Goal: Task Accomplishment & Management: Complete application form

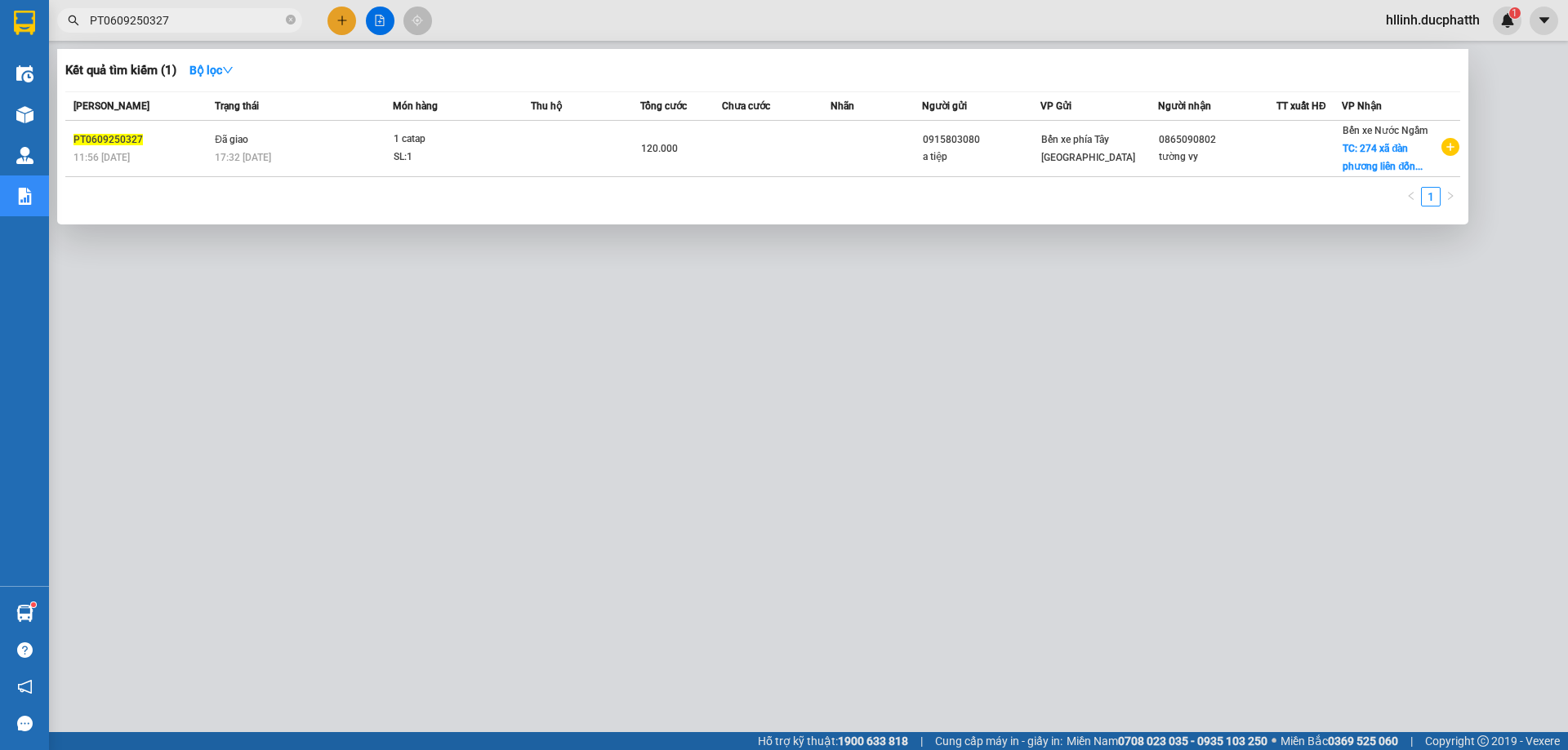
type input "PT0609250327"
click at [375, 144] on td "Đã giao 17:32 [DATE]" at bounding box center [301, 149] width 182 height 56
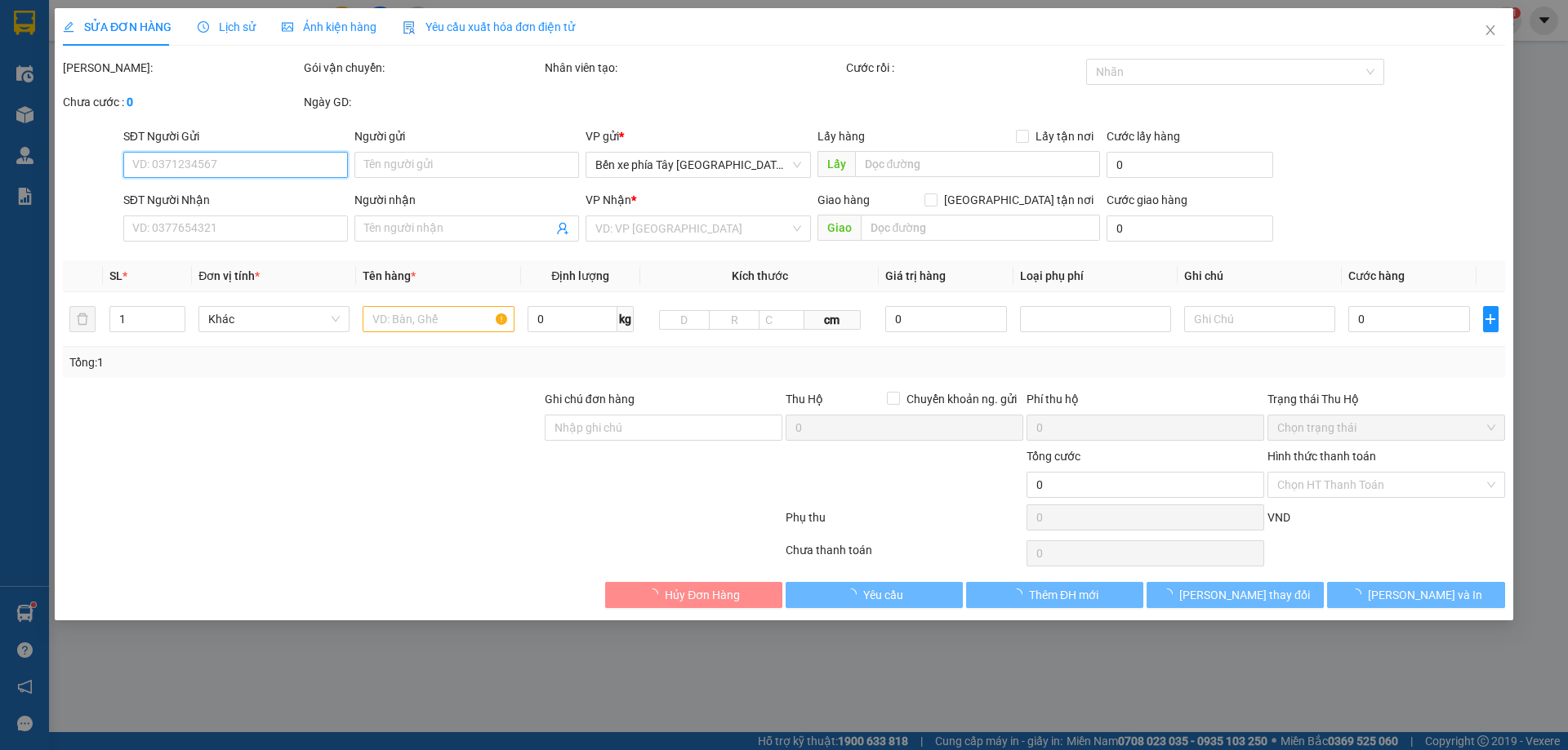
type input "0915803080"
type input "a tiệp"
type input "0865090802"
type input "tường vy"
checkbox input "true"
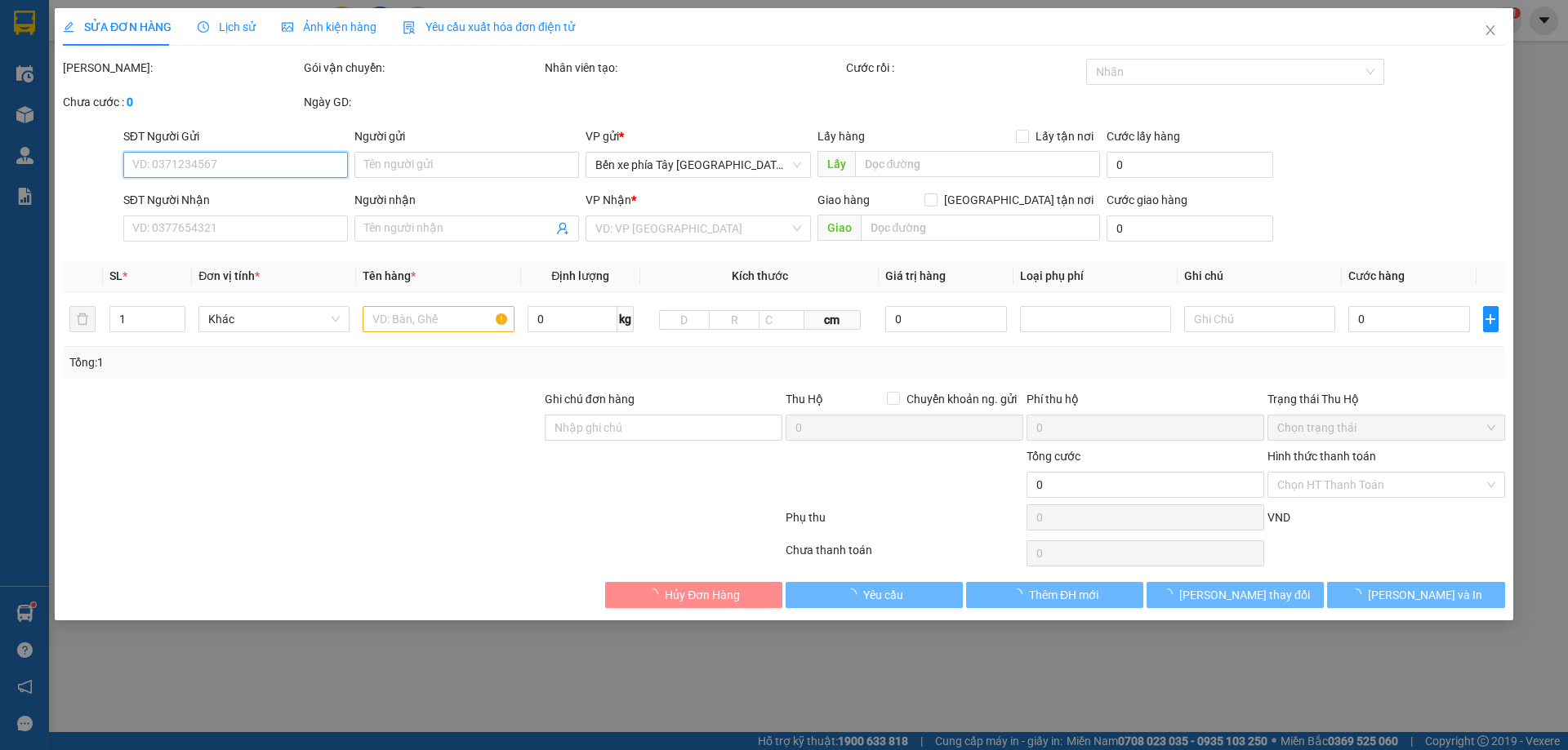
type input "274 xã đàn phương liên đống đa"
type input "80.000"
type input "GỬI TT ck 6/9 ship ngoài giao"
type input "120.000"
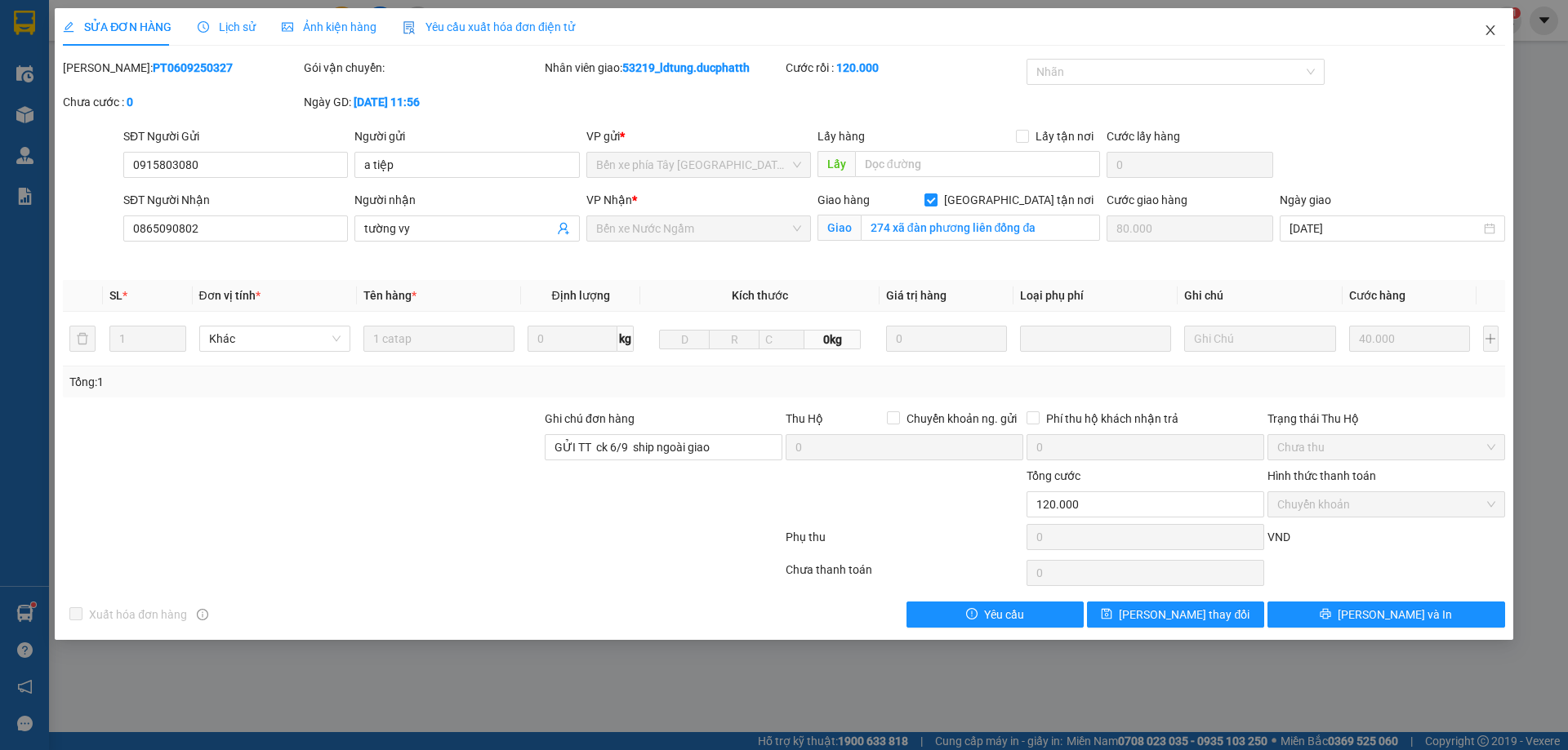
click at [1485, 26] on icon "close" at bounding box center [1490, 30] width 13 height 13
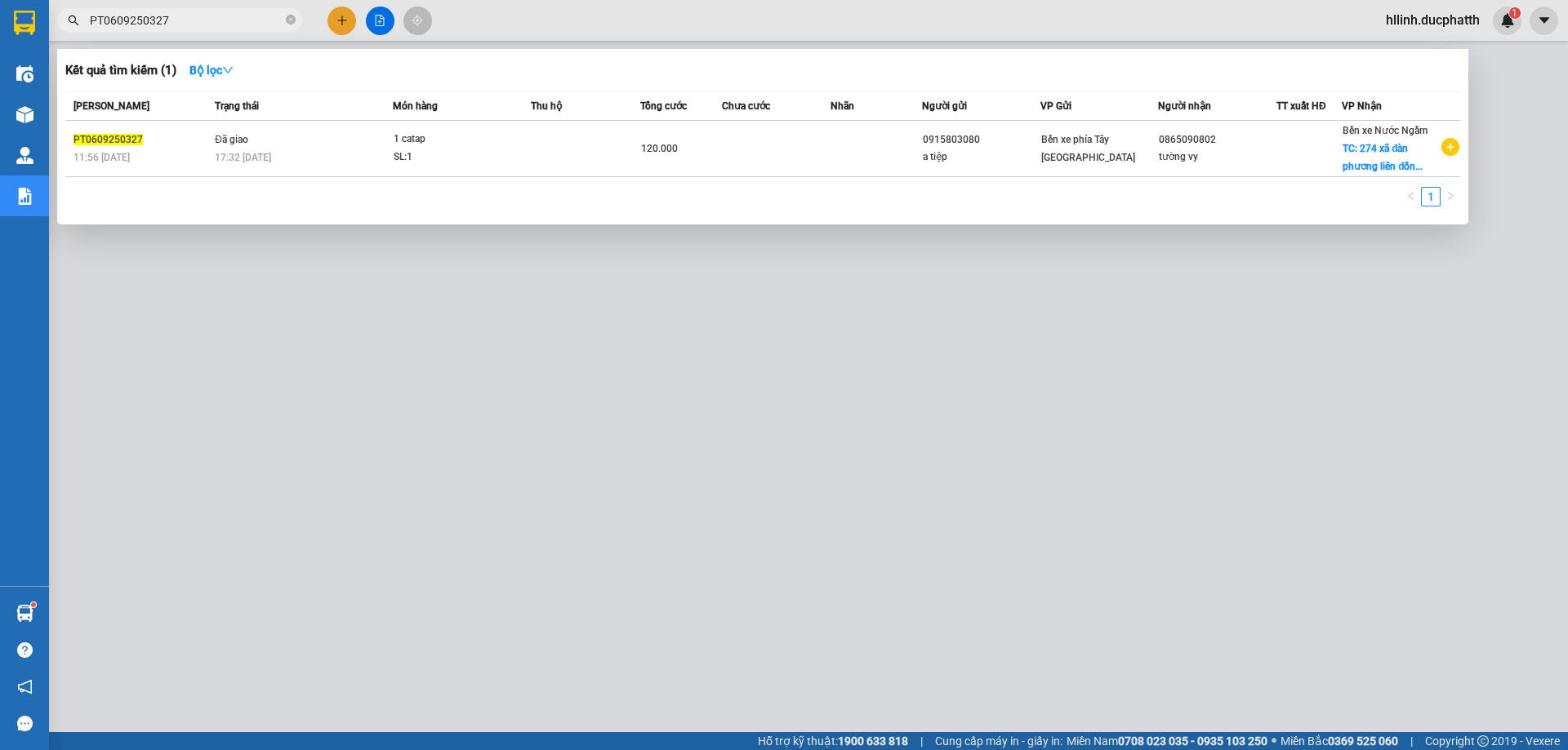
click at [206, 18] on input "PT0609250327" at bounding box center [186, 21] width 192 height 18
drag, startPoint x: 206, startPoint y: 18, endPoint x: 54, endPoint y: 41, distance: 153.7
click at [54, 35] on div "Kết quả tìm kiếm ( 1 ) Bộ lọc Mã ĐH Trạng thái Món hàng Thu hộ Tổng cước Chưa c…" at bounding box center [159, 21] width 318 height 29
paste input "NN050925028"
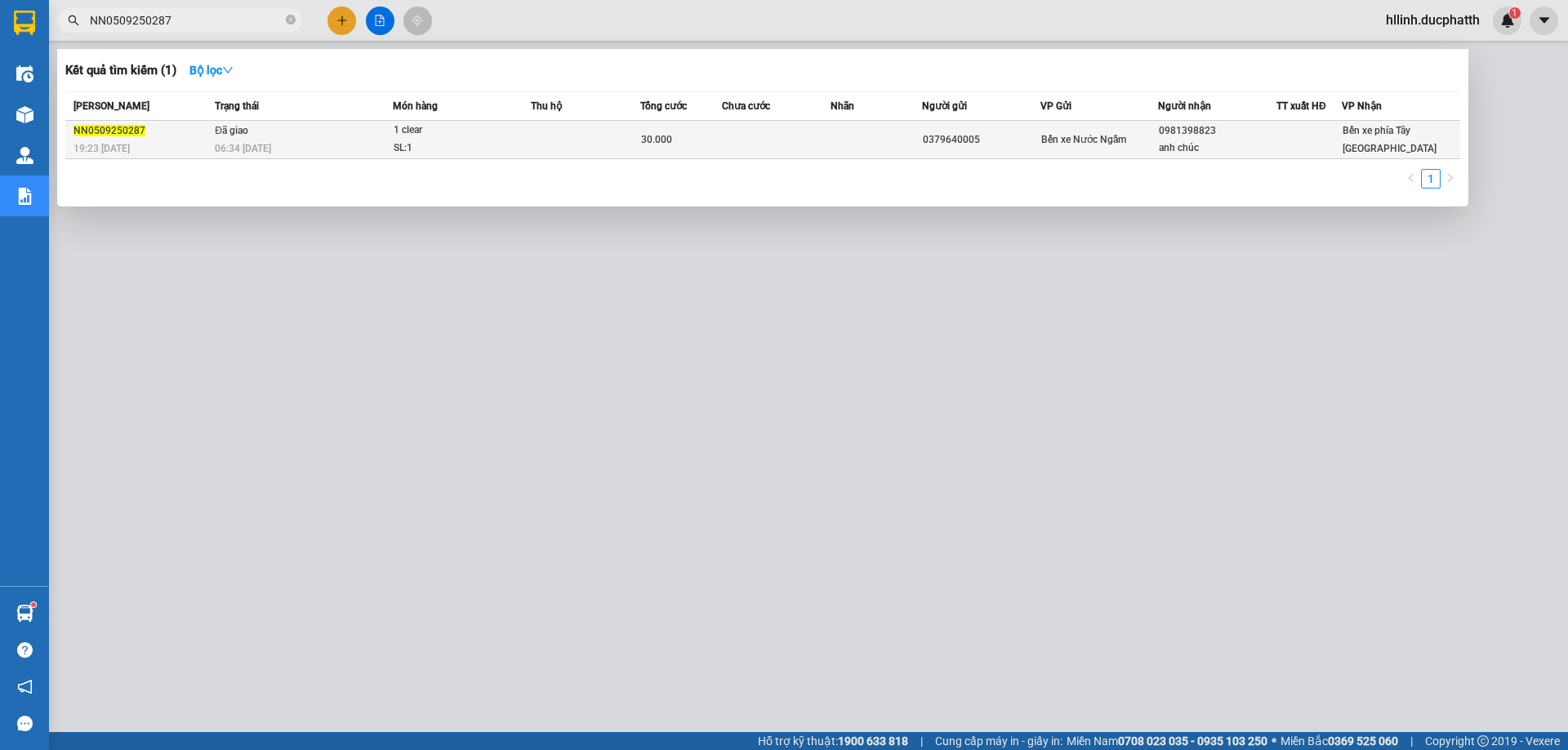
type input "NN0509250287"
click at [565, 143] on td at bounding box center [585, 140] width 110 height 38
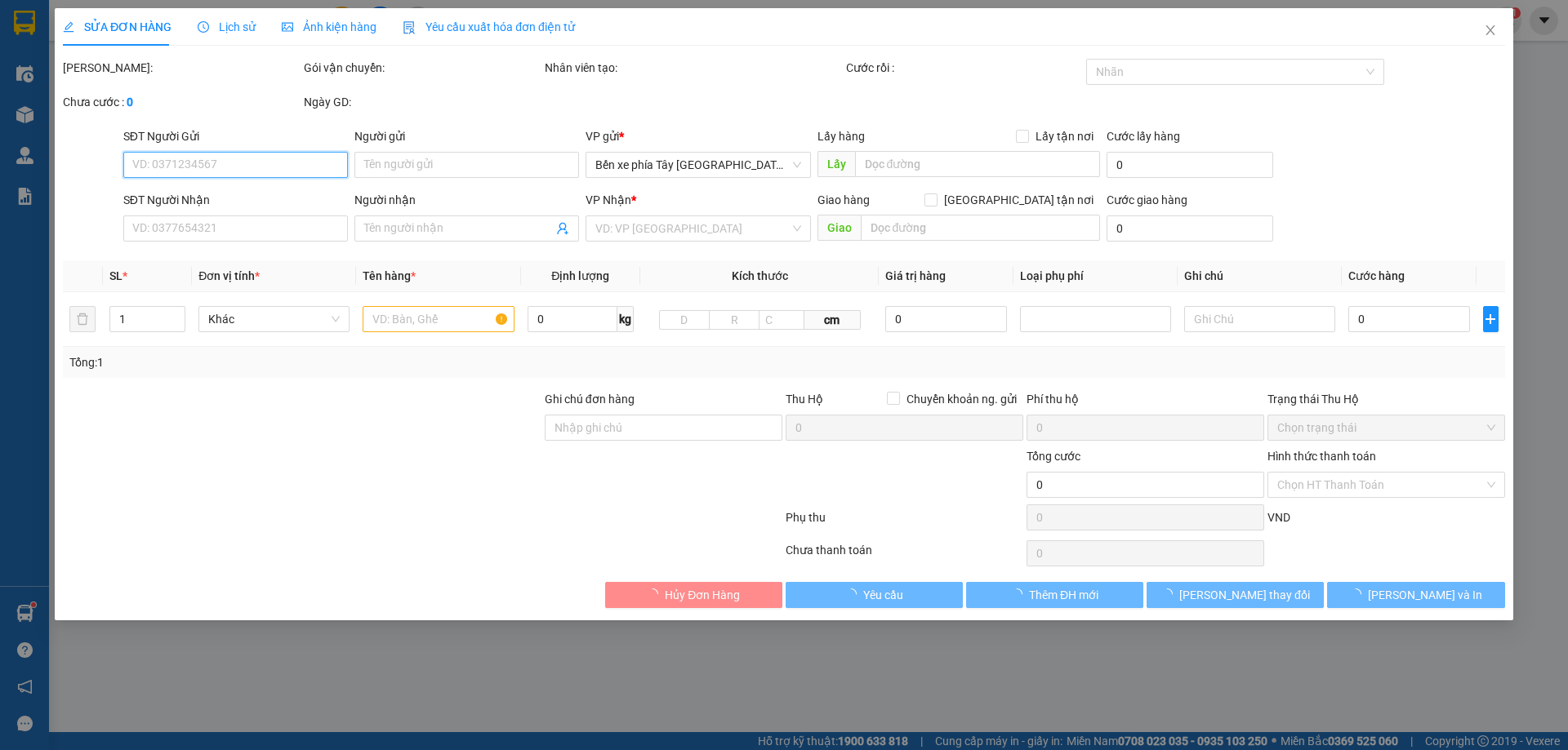
type input "0379640005"
type input "0981398823"
type input "anh chúc"
type input "Nntt"
type input "30.000"
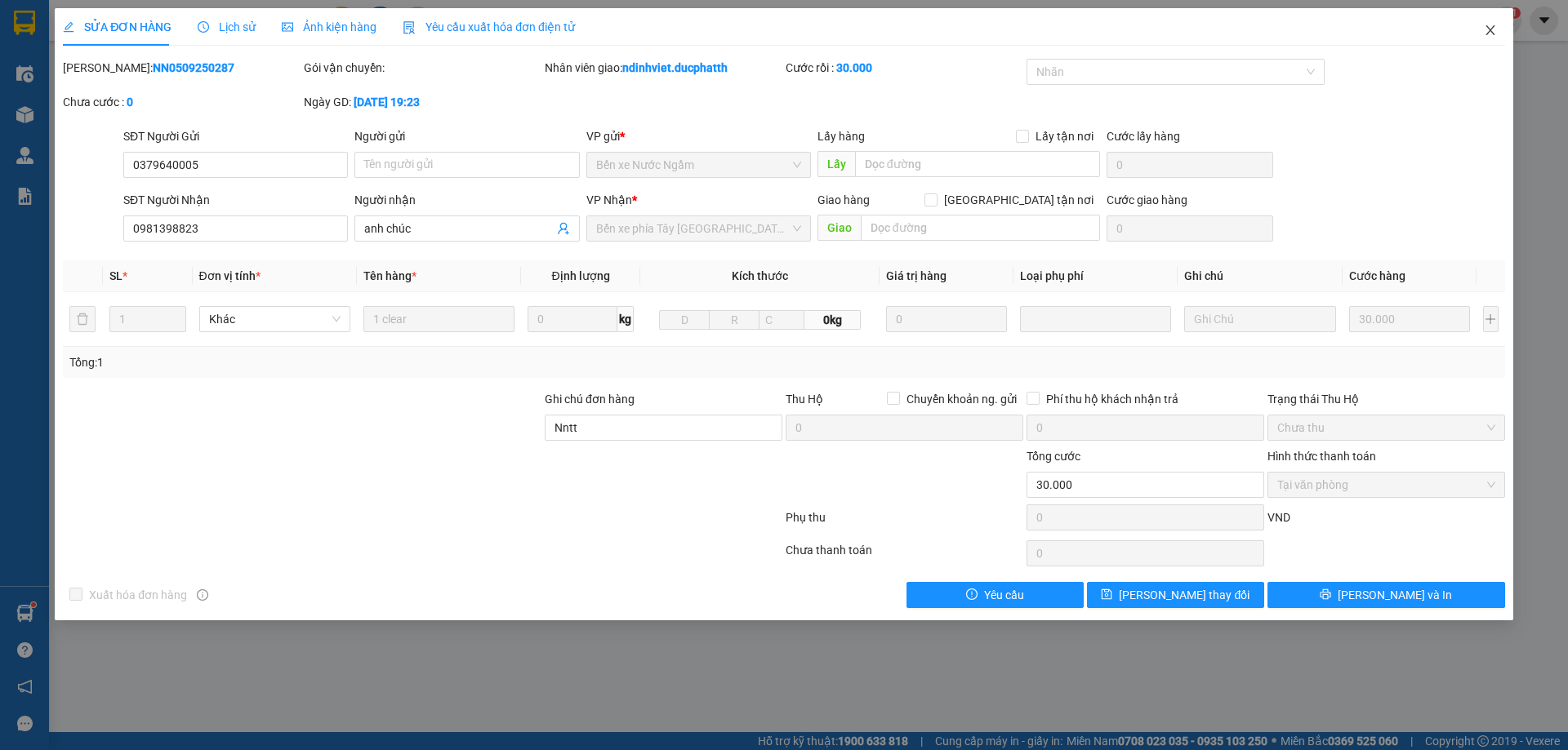
click at [1495, 33] on icon "close" at bounding box center [1490, 30] width 13 height 13
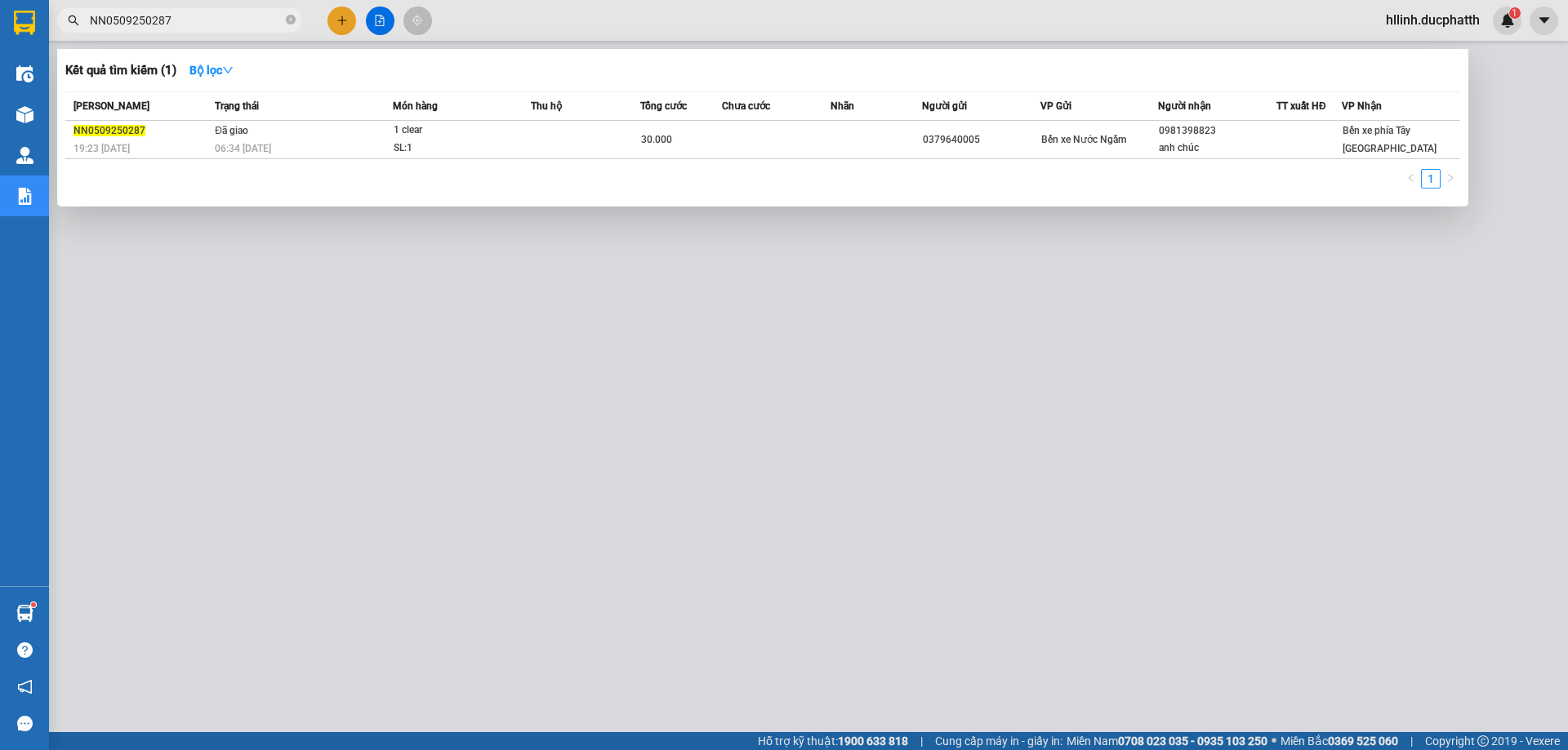
click at [236, 18] on input "NN0509250287" at bounding box center [186, 21] width 192 height 18
drag, startPoint x: 212, startPoint y: 25, endPoint x: 54, endPoint y: 13, distance: 158.5
click at [54, 13] on div "NN0509250287" at bounding box center [159, 20] width 318 height 24
paste input "PT0609250320"
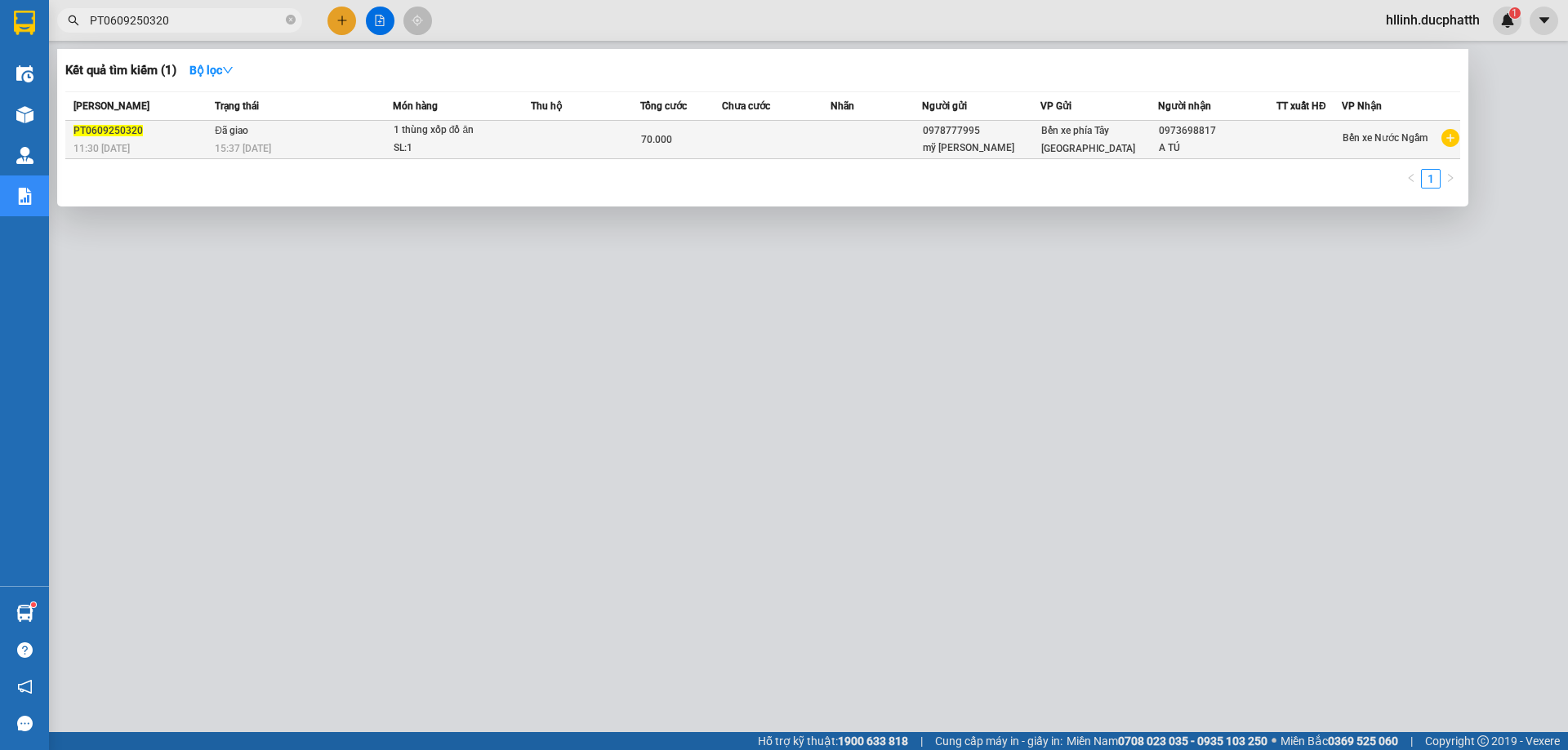
type input "PT0609250320"
click at [686, 135] on div "70.000" at bounding box center [681, 140] width 80 height 18
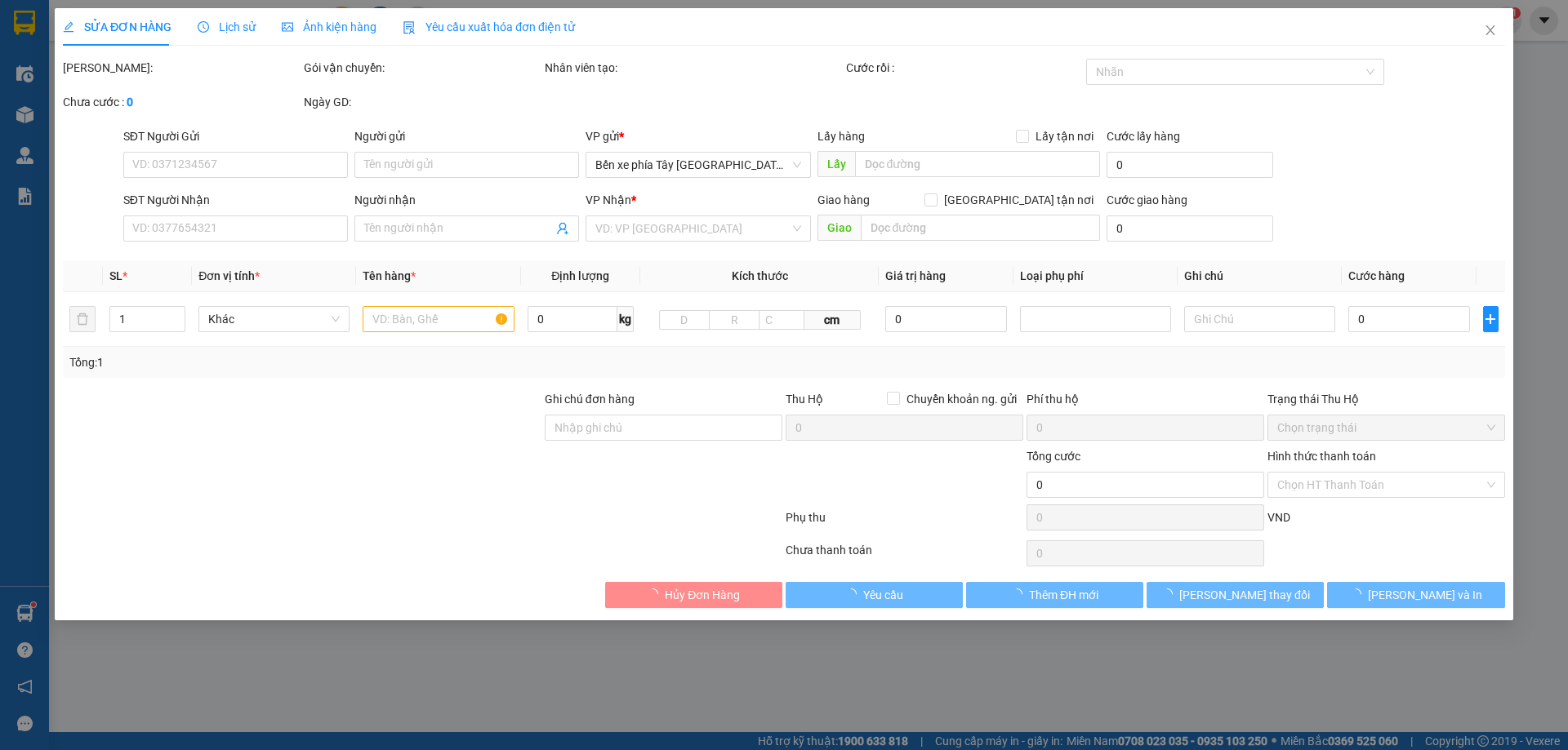
type input "0978777995"
type input "mỹ [PERSON_NAME]"
type input "0973698817"
type input "A TÚ"
type input "GỬI TT [DATE] 11h28 [PERSON_NAME]"
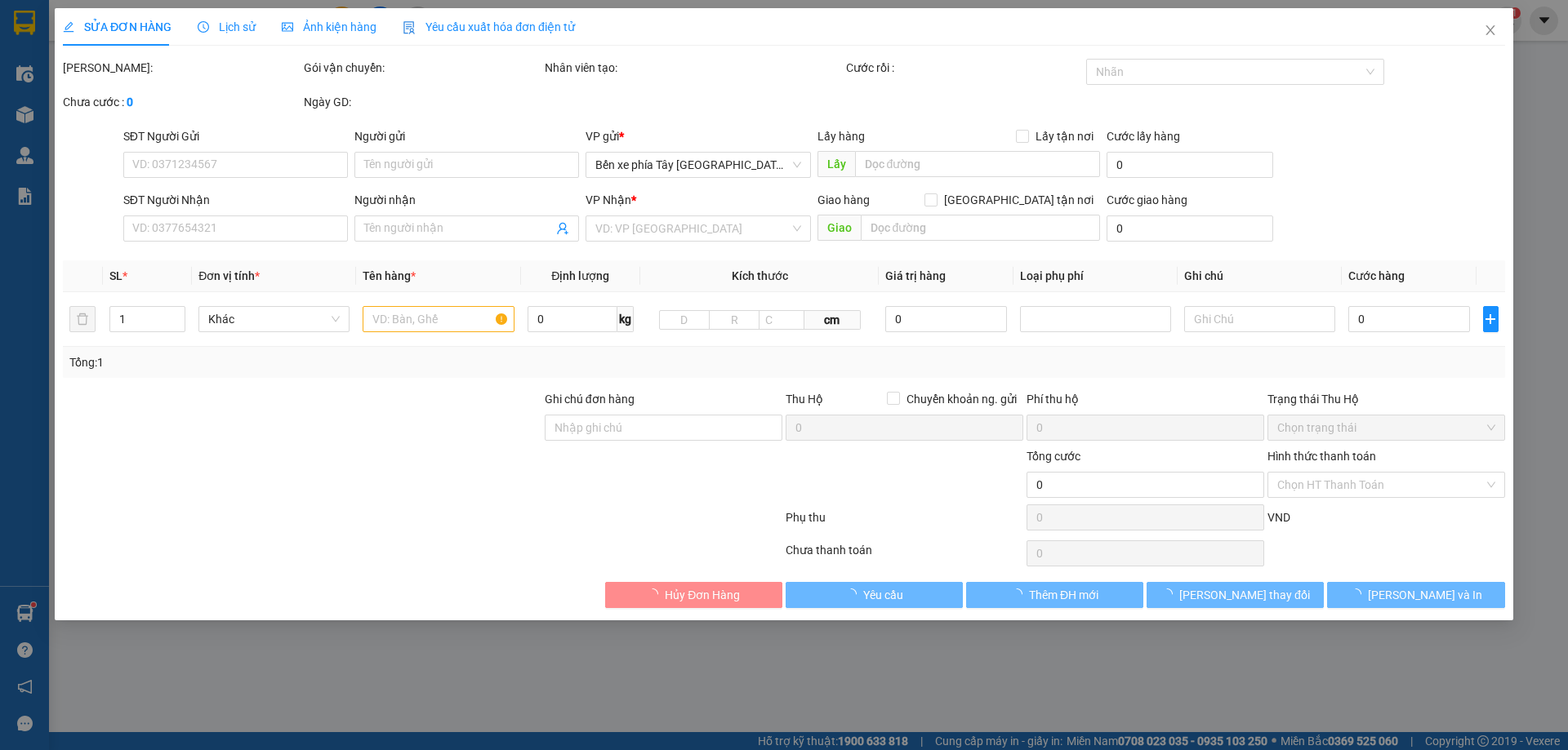
type input "70.000"
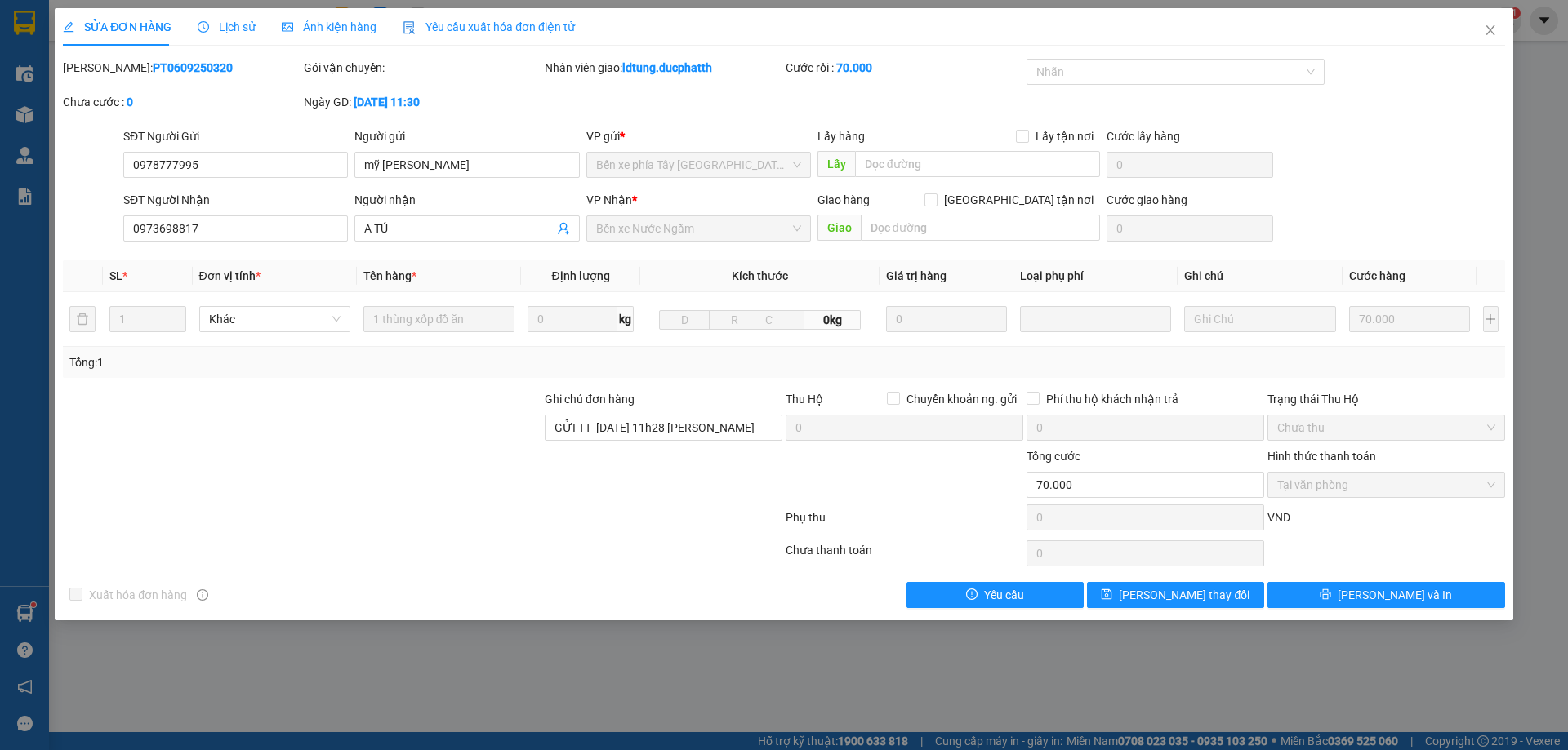
click at [234, 21] on span "Lịch sử" at bounding box center [227, 27] width 58 height 13
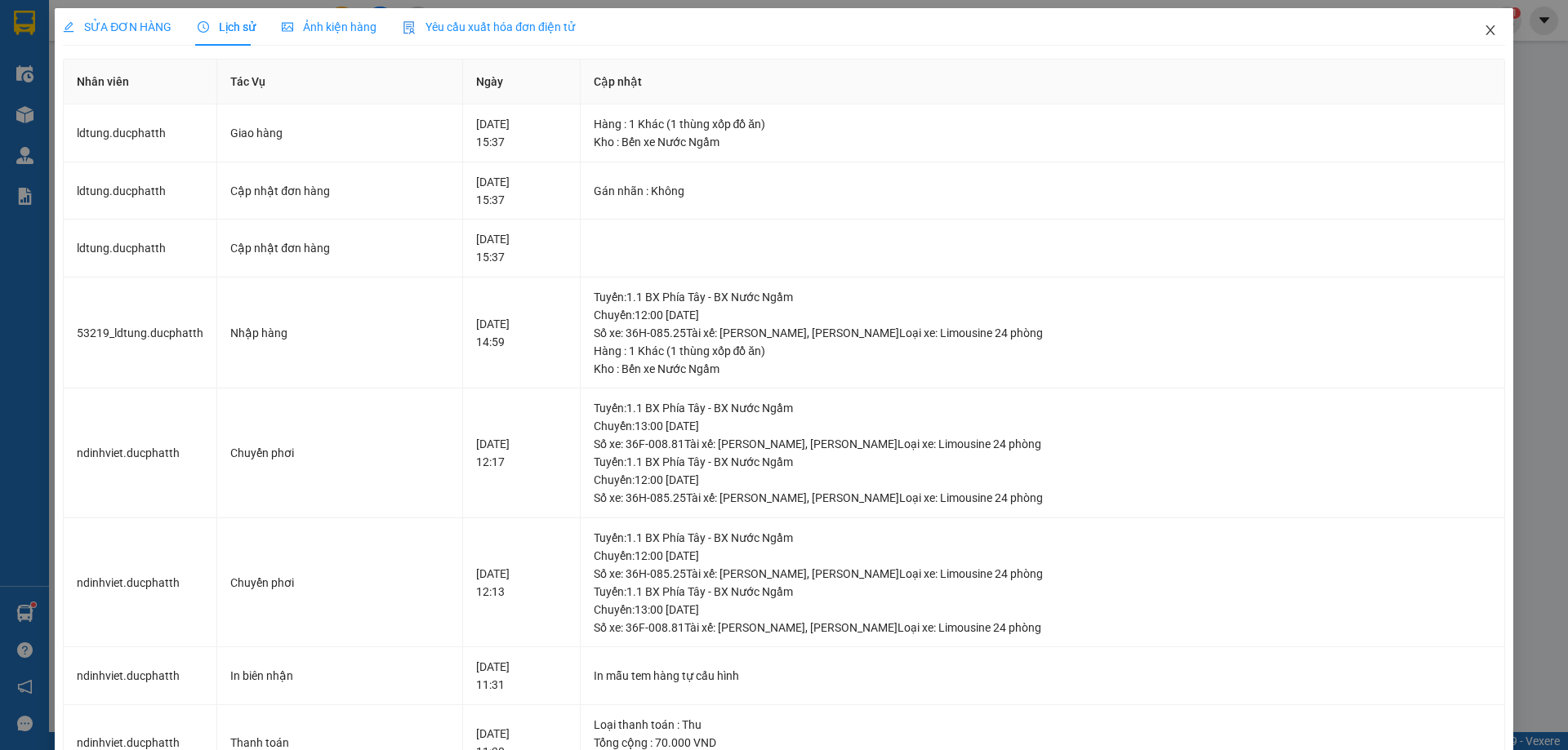
click at [1485, 34] on icon "close" at bounding box center [1490, 30] width 9 height 10
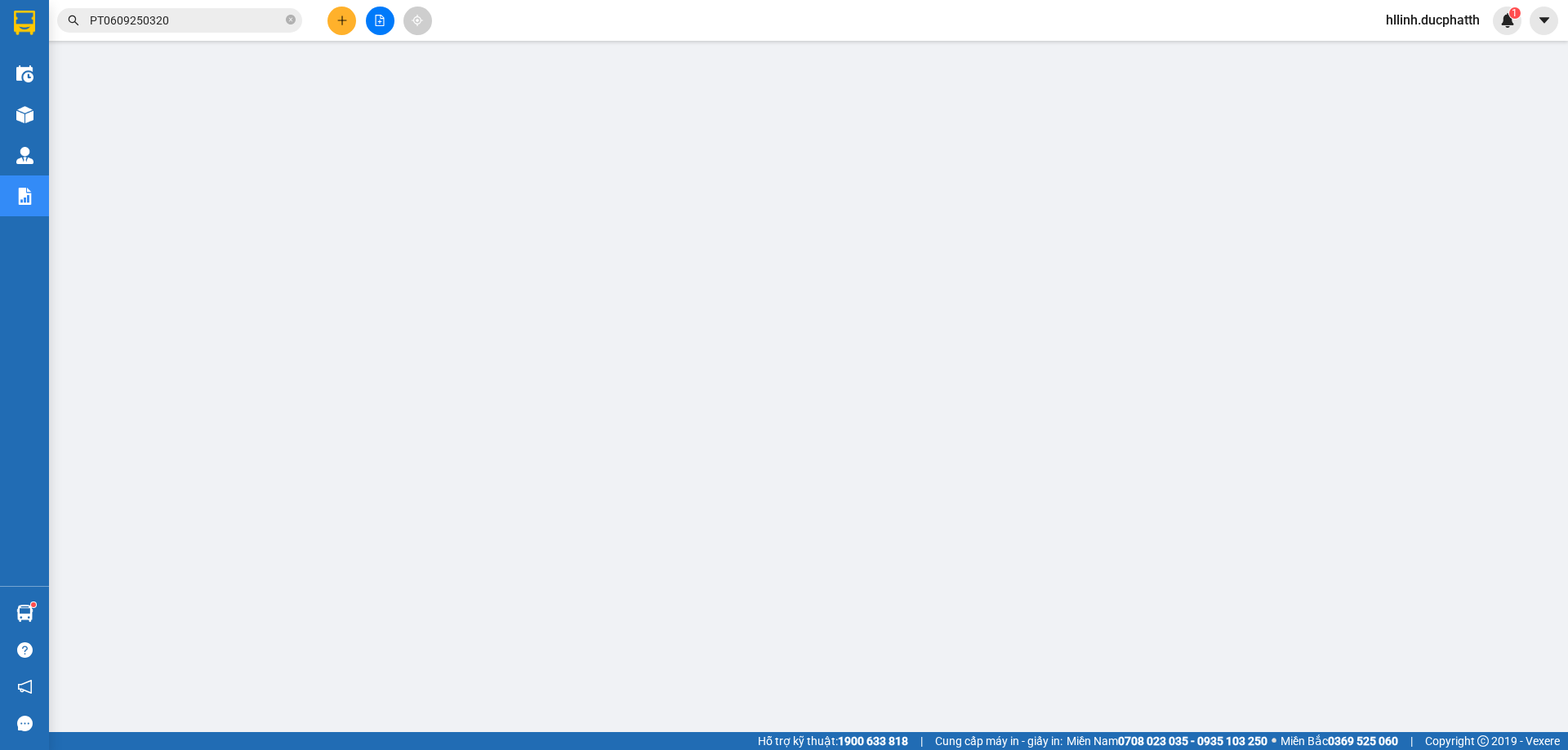
click at [200, 20] on input "PT0609250320" at bounding box center [186, 21] width 192 height 18
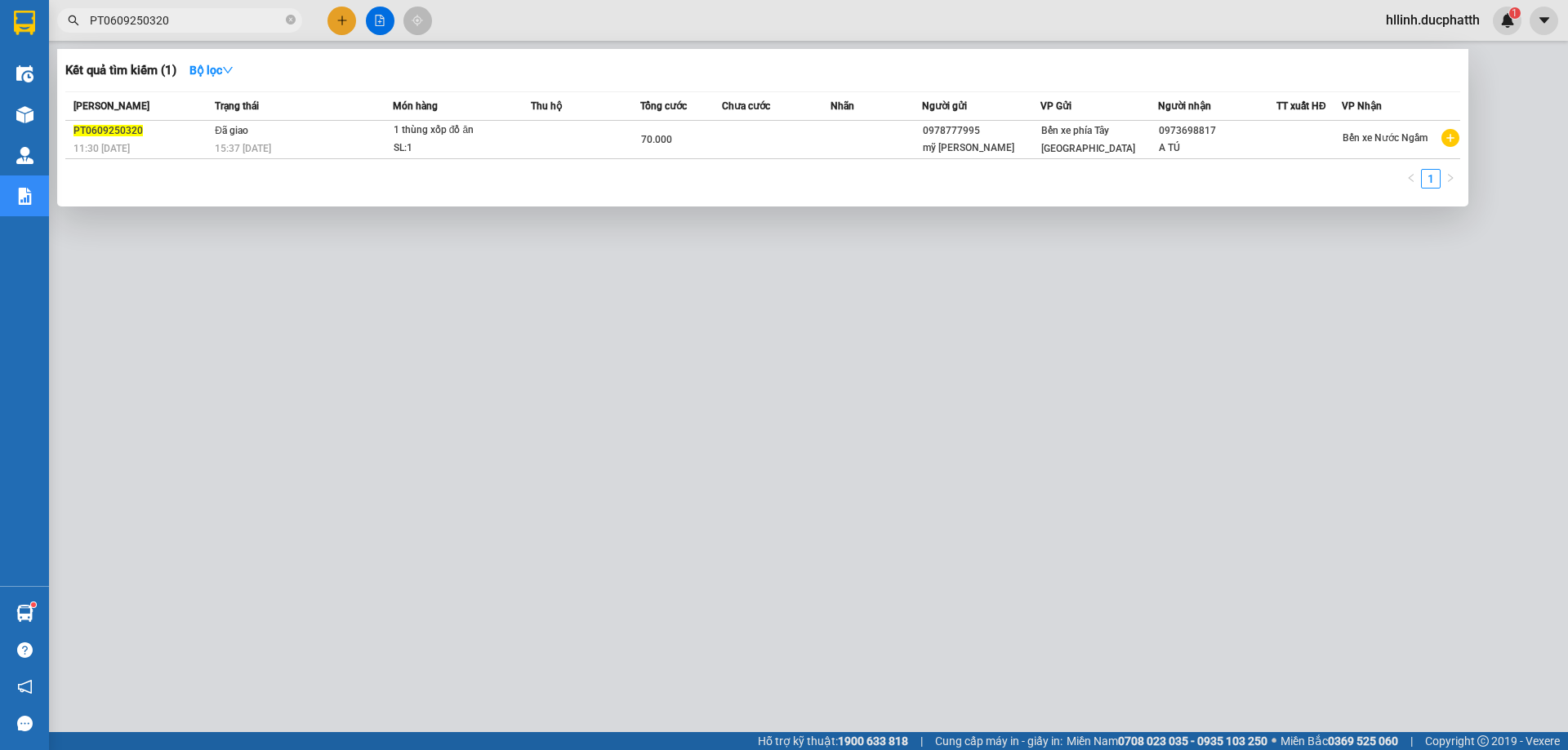
drag, startPoint x: 202, startPoint y: 21, endPoint x: 67, endPoint y: 29, distance: 135.2
click at [70, 28] on span "PT0609250320" at bounding box center [180, 20] width 245 height 24
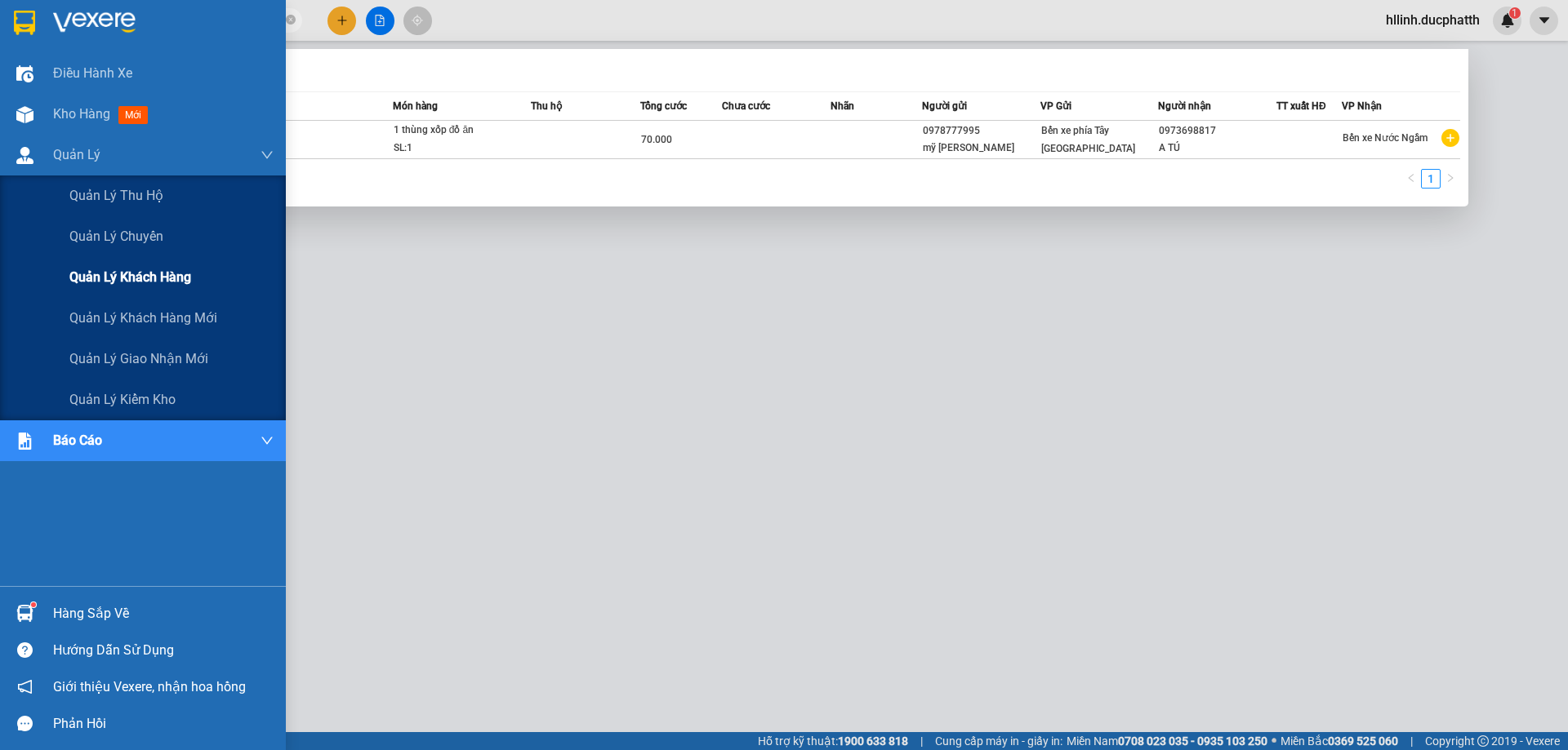
paste input "54"
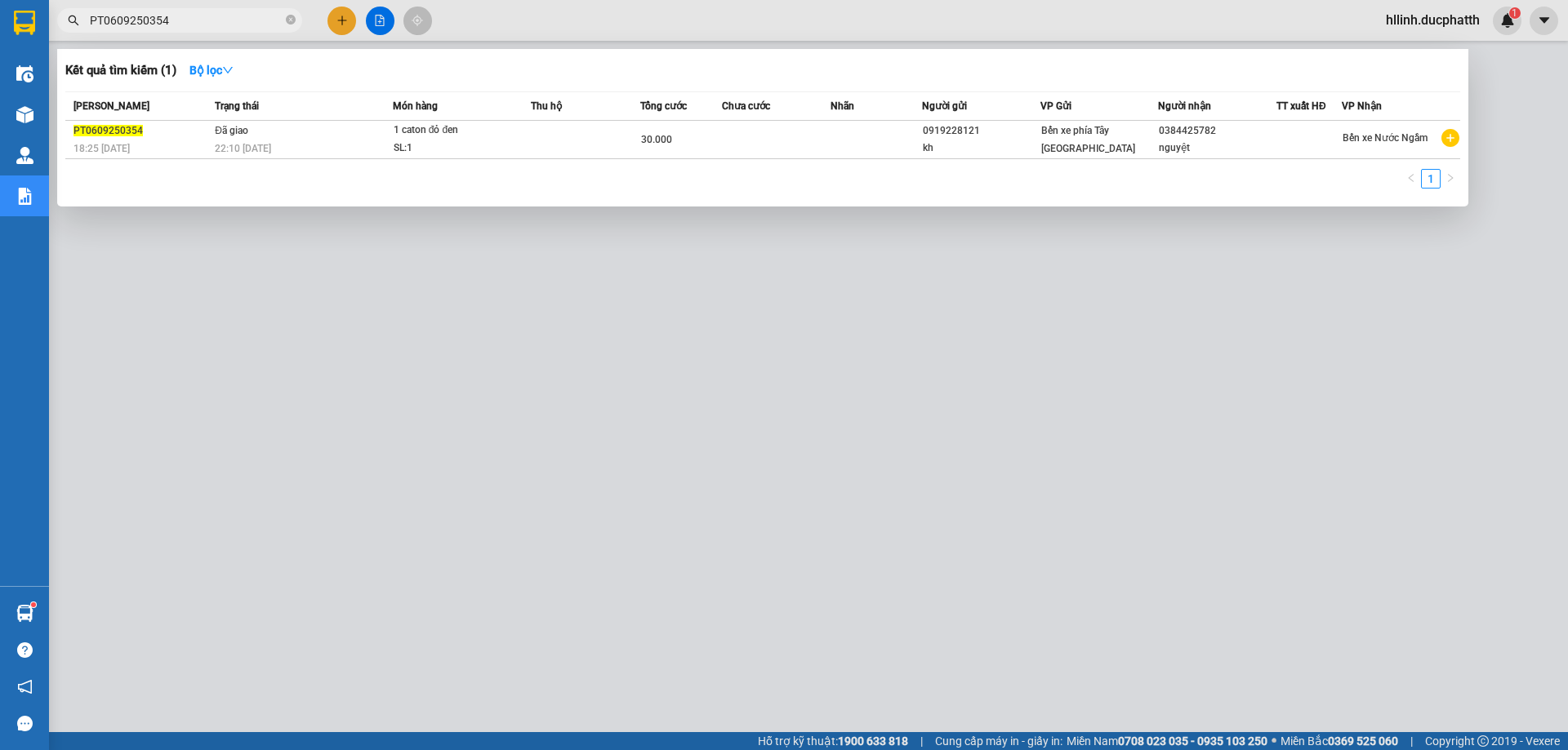
type input "PT0609250354"
click at [737, 139] on td at bounding box center [776, 140] width 110 height 38
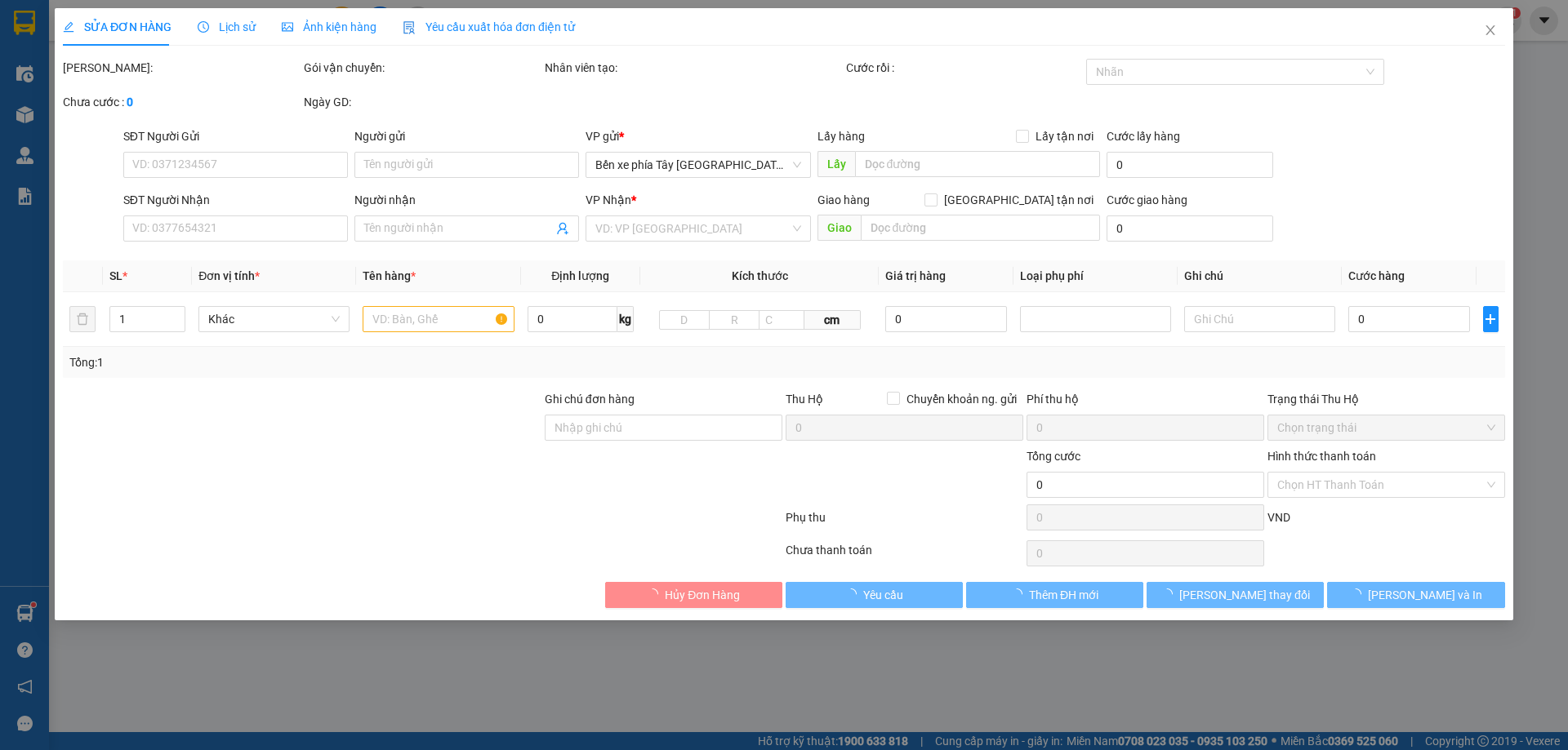
type input "0919228121"
type input "kh"
type input "0384425782"
type input "nguyệt"
type input "nntt- [PERSON_NAME] 22h09 [DATE] shb"
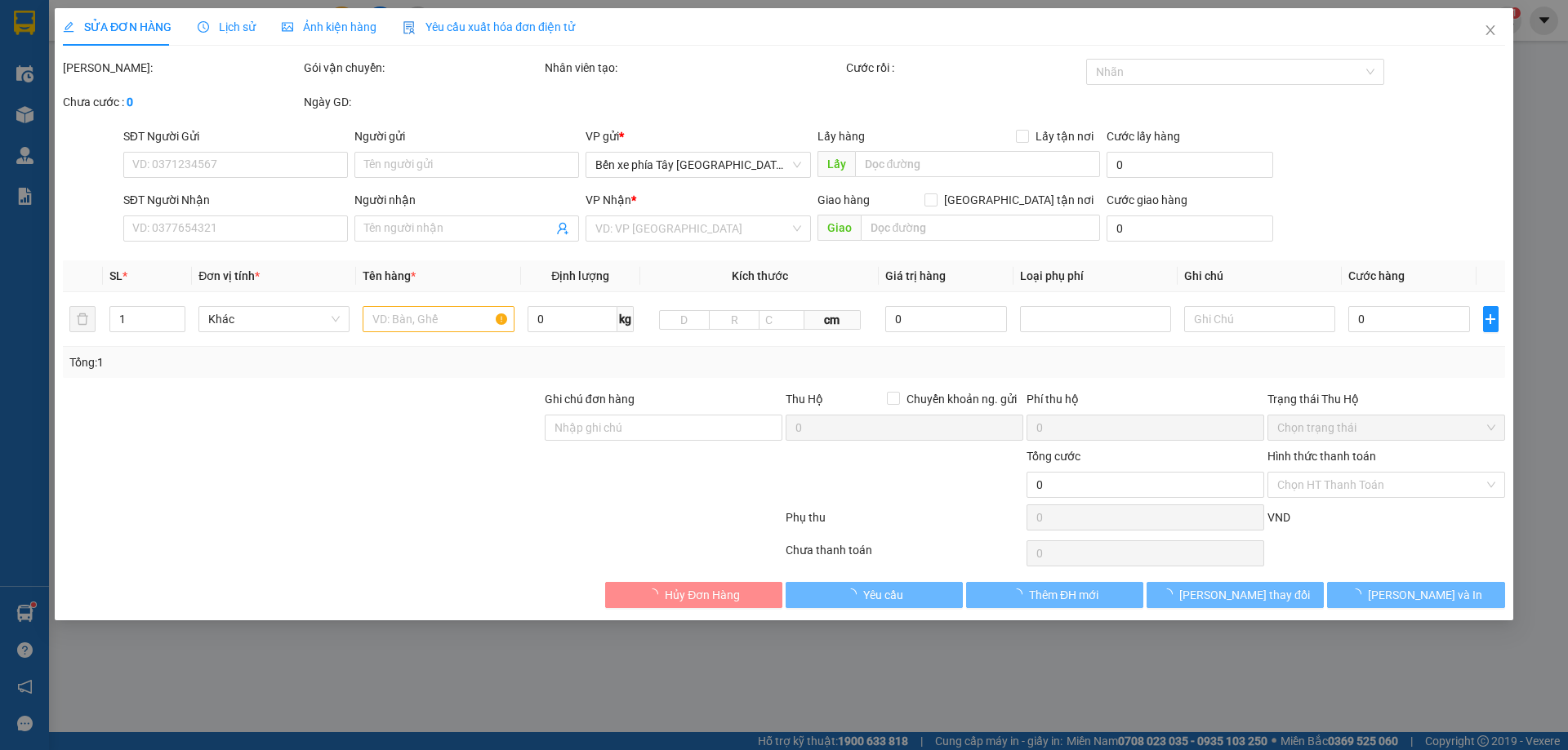
type input "30.000"
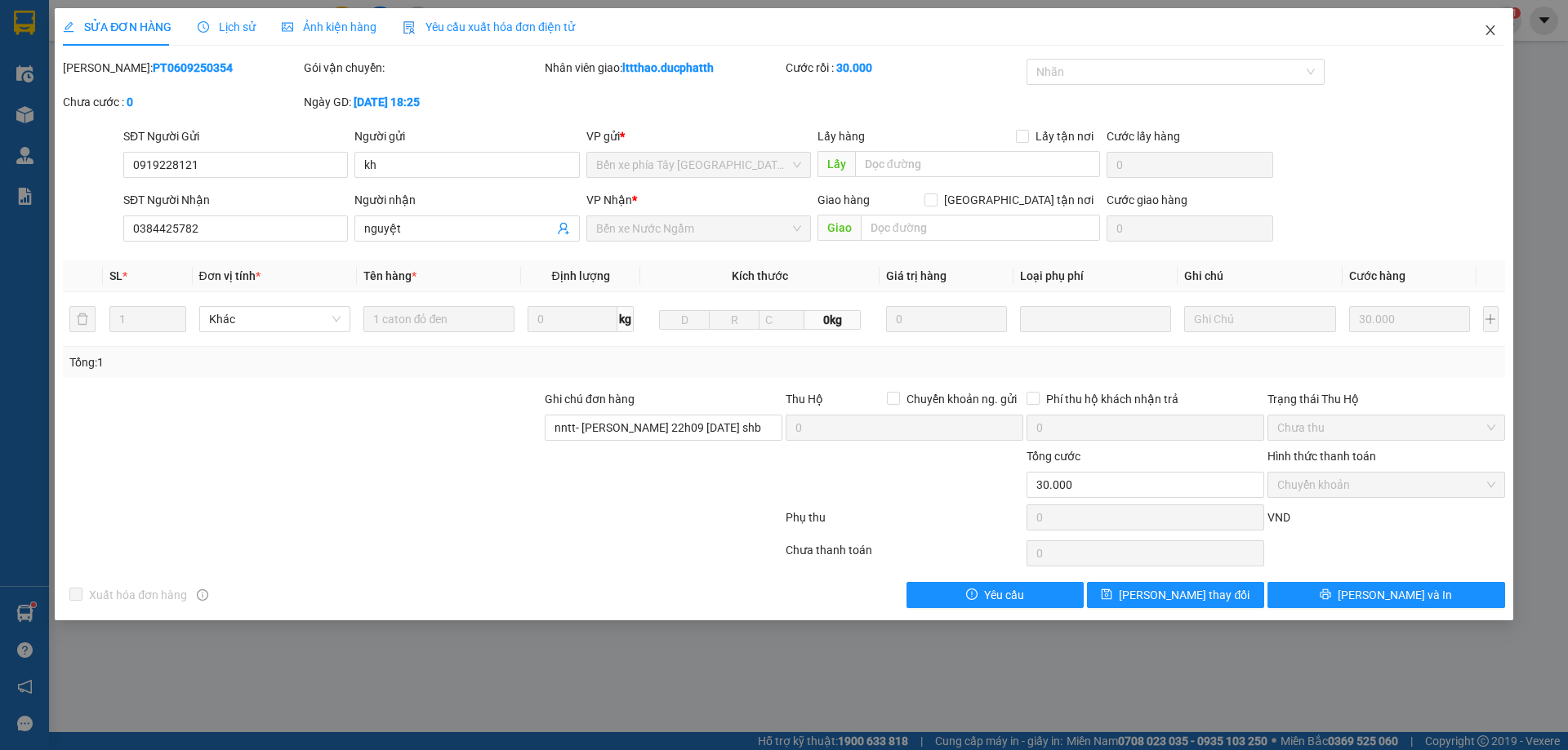
click at [1487, 29] on icon "close" at bounding box center [1490, 30] width 9 height 10
